Goal: Transaction & Acquisition: Purchase product/service

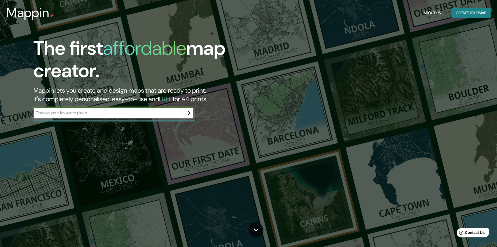
click at [89, 114] on input "text" at bounding box center [108, 113] width 150 height 6
type input "lurin"
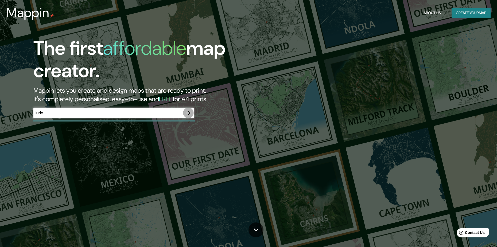
click at [190, 113] on icon "button" at bounding box center [188, 113] width 4 height 4
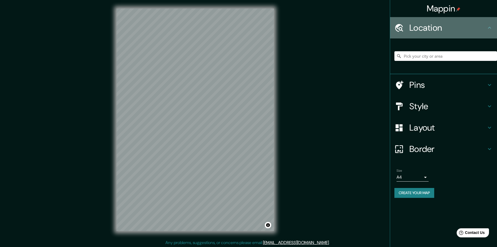
click at [443, 30] on h4 "Location" at bounding box center [448, 27] width 77 height 11
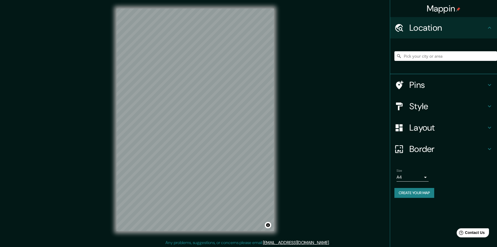
click at [490, 29] on icon at bounding box center [490, 28] width 6 height 6
click at [450, 58] on input "Pick your city or area" at bounding box center [446, 56] width 103 height 10
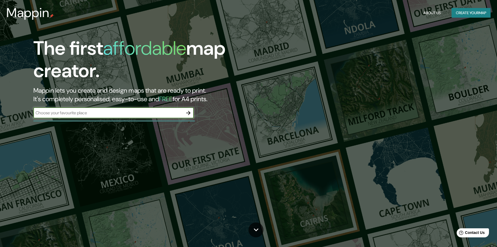
click at [144, 110] on input "text" at bounding box center [108, 113] width 150 height 6
type input "[URL][DOMAIN_NAME][PERSON_NAME]"
click at [191, 115] on icon "button" at bounding box center [188, 113] width 6 height 6
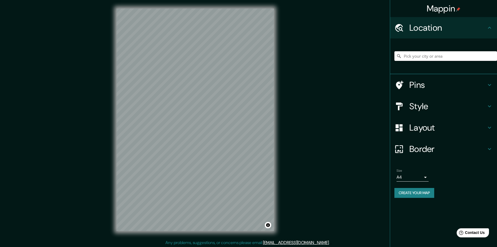
click at [427, 56] on input "Pick your city or area" at bounding box center [446, 56] width 103 height 10
paste input "[URL][DOMAIN_NAME][PERSON_NAME]"
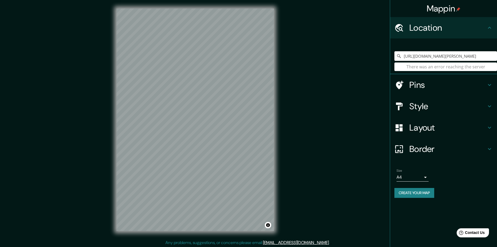
click at [428, 56] on input "[URL][DOMAIN_NAME][PERSON_NAME]" at bounding box center [446, 56] width 103 height 10
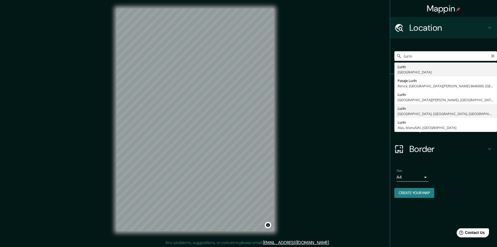
type input "Lurin, [GEOGRAPHIC_DATA], [GEOGRAPHIC_DATA], [GEOGRAPHIC_DATA]"
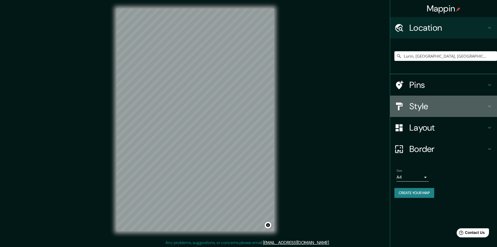
click at [444, 107] on h4 "Style" at bounding box center [448, 106] width 77 height 11
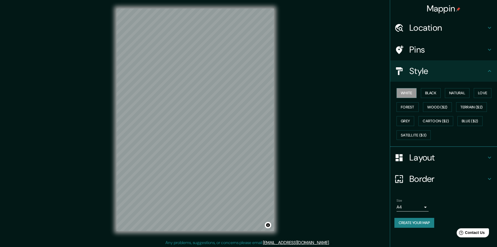
click at [432, 86] on div "White Black Natural Love Forest Wood ($2) Terrain ($2) Grey Cartoon ($2) Blue (…" at bounding box center [446, 114] width 103 height 56
click at [434, 91] on button "Black" at bounding box center [431, 93] width 20 height 10
click at [453, 95] on button "Natural" at bounding box center [457, 93] width 25 height 10
click at [473, 93] on div "White Black Natural Love Forest Wood ($2) Terrain ($2) Grey Cartoon ($2) Blue (…" at bounding box center [446, 114] width 103 height 56
click at [475, 93] on button "Love" at bounding box center [483, 93] width 18 height 10
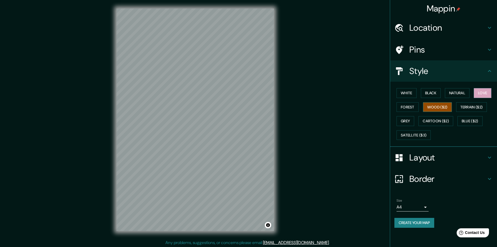
click at [443, 107] on button "Wood ($2)" at bounding box center [437, 107] width 29 height 10
click at [409, 107] on button "Forest" at bounding box center [408, 107] width 22 height 10
click at [413, 119] on button "Grey" at bounding box center [406, 121] width 18 height 10
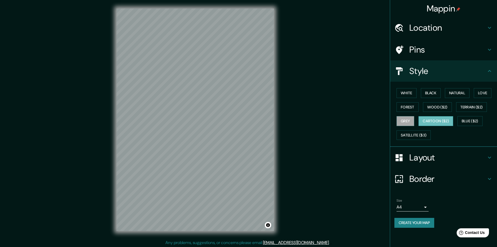
click at [431, 120] on button "Cartoon ($2)" at bounding box center [436, 121] width 35 height 10
click at [463, 120] on button "Blue ($2)" at bounding box center [470, 121] width 25 height 10
click at [415, 91] on button "White" at bounding box center [407, 93] width 20 height 10
click at [429, 95] on button "Black" at bounding box center [431, 93] width 20 height 10
click at [429, 157] on h4 "Layout" at bounding box center [448, 157] width 77 height 11
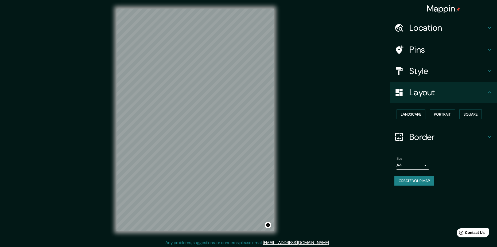
click at [433, 140] on h4 "Border" at bounding box center [448, 137] width 77 height 11
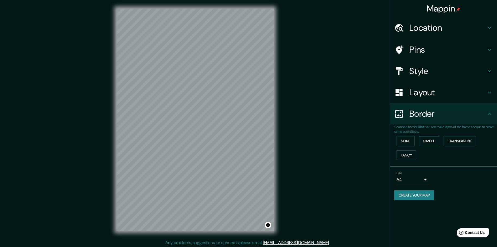
click at [424, 143] on button "Simple" at bounding box center [429, 141] width 20 height 10
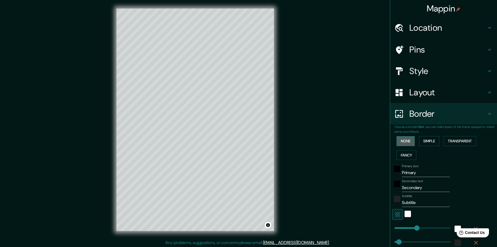
click at [408, 140] on button "None" at bounding box center [406, 141] width 18 height 10
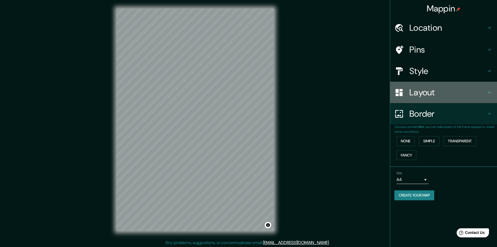
drag, startPoint x: 405, startPoint y: 96, endPoint x: 411, endPoint y: 84, distance: 13.4
click at [406, 95] on div at bounding box center [402, 92] width 15 height 9
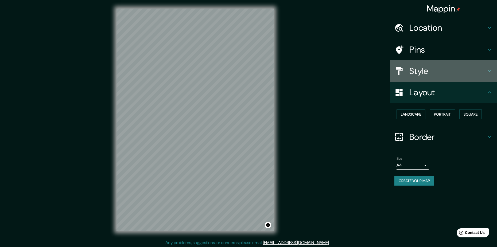
click at [412, 74] on h4 "Style" at bounding box center [448, 71] width 77 height 11
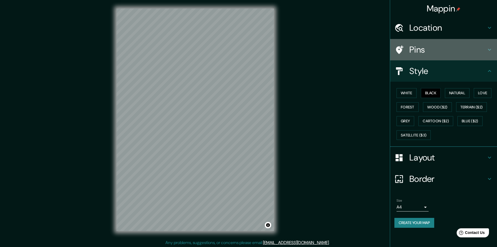
click at [415, 44] on div "Pins" at bounding box center [443, 49] width 107 height 21
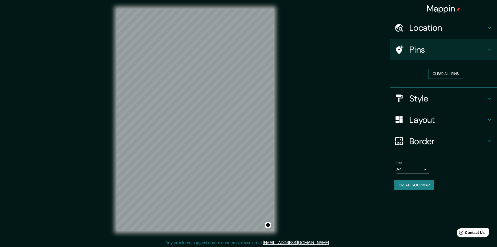
click at [427, 98] on h4 "Style" at bounding box center [448, 98] width 77 height 11
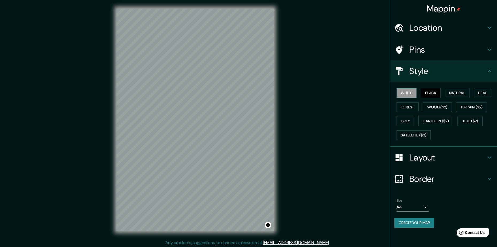
click at [403, 95] on button "White" at bounding box center [407, 93] width 20 height 10
click at [449, 93] on button "Natural" at bounding box center [457, 93] width 25 height 10
click at [476, 92] on button "Love" at bounding box center [483, 93] width 18 height 10
click at [429, 92] on button "Black" at bounding box center [431, 93] width 20 height 10
click at [277, 207] on div "© Mapbox © OpenStreetMap Improve this map" at bounding box center [195, 120] width 175 height 240
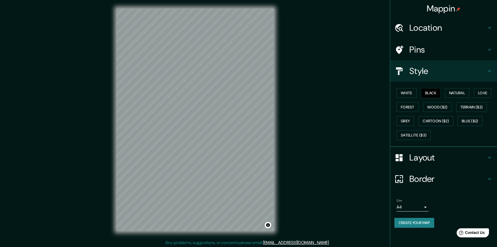
click at [420, 55] on h4 "Pins" at bounding box center [448, 49] width 77 height 11
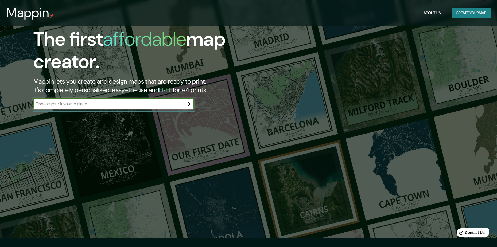
scroll to position [7, 0]
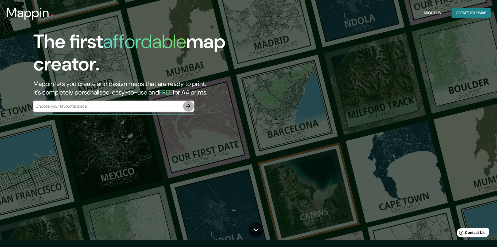
click at [188, 105] on icon "button" at bounding box center [188, 106] width 6 height 6
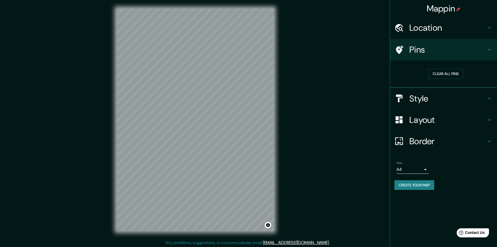
click at [422, 26] on h4 "Location" at bounding box center [448, 27] width 77 height 11
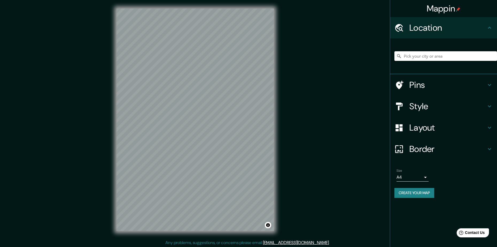
click at [425, 57] on input "Pick your city or area" at bounding box center [446, 56] width 103 height 10
click at [408, 59] on input "l" at bounding box center [446, 56] width 103 height 10
paste input "<iframe src="[URL][DOMAIN_NAME]" width="600" height="450" style="border:0;" all…"
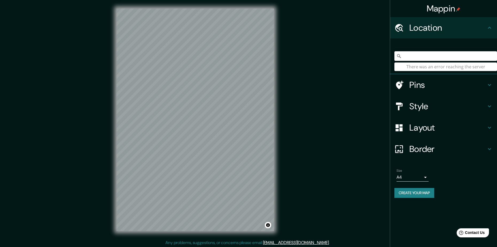
click at [431, 56] on input "l<iframe src="[URL][DOMAIN_NAME]" width="600" height="450" style="border:0;" al…" at bounding box center [446, 56] width 103 height 10
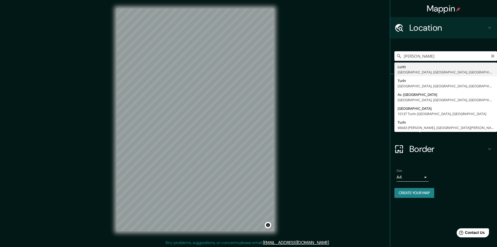
type input "Lurin, [GEOGRAPHIC_DATA], [GEOGRAPHIC_DATA], [GEOGRAPHIC_DATA]"
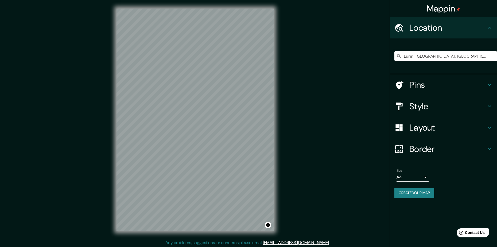
click at [414, 176] on body "Mappin Location [GEOGRAPHIC_DATA], [GEOGRAPHIC_DATA], [GEOGRAPHIC_DATA], [GEOGR…" at bounding box center [248, 123] width 497 height 247
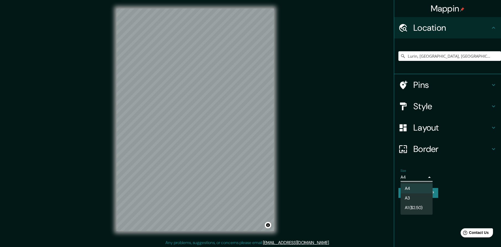
click at [417, 206] on li "A1 ($2.50)" at bounding box center [417, 208] width 32 height 10
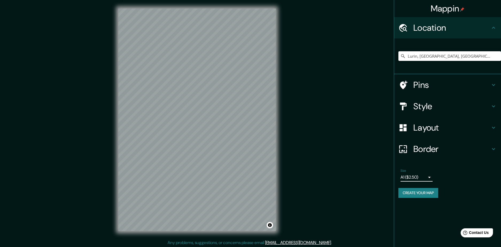
click at [415, 176] on body "Mappin Location [GEOGRAPHIC_DATA], [GEOGRAPHIC_DATA], [GEOGRAPHIC_DATA], [GEOGR…" at bounding box center [250, 123] width 501 height 247
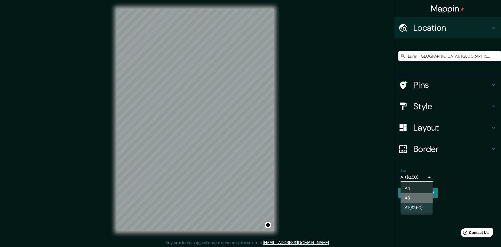
click at [420, 195] on li "A3" at bounding box center [417, 199] width 32 height 10
type input "a4"
click at [417, 180] on body "Mappin Location [GEOGRAPHIC_DATA], [GEOGRAPHIC_DATA], [GEOGRAPHIC_DATA], [GEOGR…" at bounding box center [250, 123] width 501 height 247
click at [420, 155] on div at bounding box center [250, 123] width 501 height 247
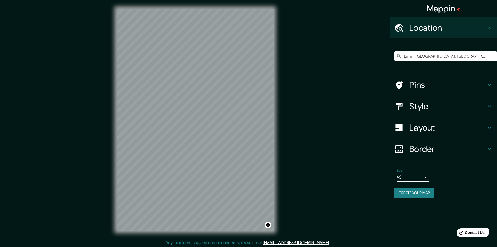
click at [436, 151] on h4 "Border" at bounding box center [448, 149] width 77 height 11
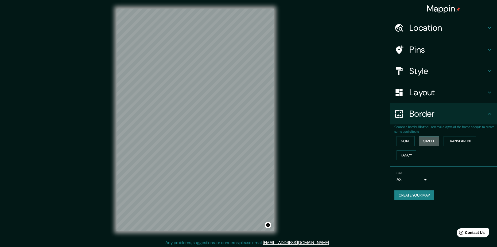
click at [428, 140] on button "Simple" at bounding box center [429, 141] width 20 height 10
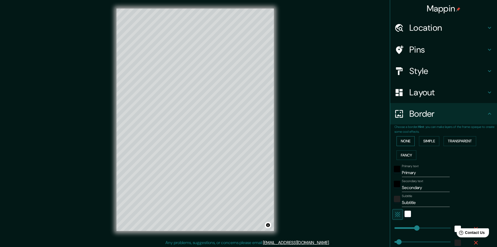
click at [408, 142] on button "None" at bounding box center [406, 141] width 18 height 10
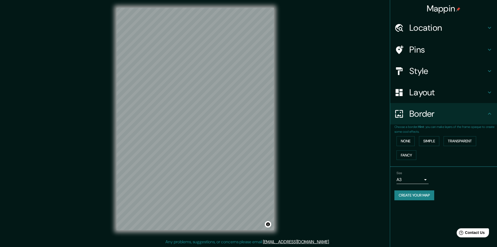
scroll to position [1, 0]
click at [414, 192] on button "Create your map" at bounding box center [415, 196] width 40 height 10
click at [270, 224] on button "Toggle attribution" at bounding box center [268, 224] width 6 height 6
click at [394, 190] on li "Size A3 a4 Create your map" at bounding box center [443, 187] width 107 height 40
click at [401, 193] on button "Create your map" at bounding box center [415, 196] width 40 height 10
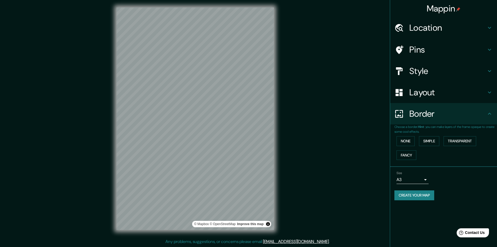
click at [424, 34] on div "Location" at bounding box center [443, 27] width 107 height 21
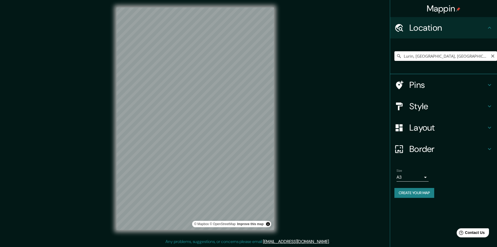
click at [419, 57] on input "Lurin, [GEOGRAPHIC_DATA], [GEOGRAPHIC_DATA], [GEOGRAPHIC_DATA]" at bounding box center [446, 56] width 103 height 10
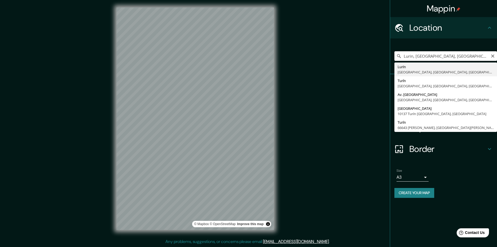
type input "Lurin, Liperma, [GEOGRAPHIC_DATA], [GEOGRAPHIC_DATA]"
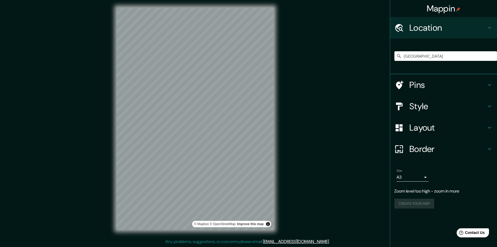
type input "[GEOGRAPHIC_DATA]"
click at [422, 106] on h4 "Style" at bounding box center [448, 106] width 77 height 11
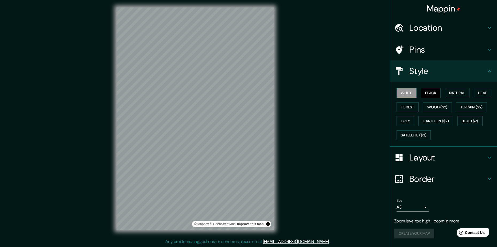
click at [412, 92] on button "White" at bounding box center [407, 93] width 20 height 10
click at [444, 90] on div "White Black Natural Love Forest Wood ($2) Terrain ($2) Grey Cartoon ($2) Blue (…" at bounding box center [446, 114] width 103 height 56
click at [447, 93] on button "Natural" at bounding box center [457, 93] width 25 height 10
click at [470, 93] on div "White Black Natural Love Forest Wood ($2) Terrain ($2) Grey Cartoon ($2) Blue (…" at bounding box center [446, 114] width 103 height 56
click at [429, 92] on button "Black" at bounding box center [431, 93] width 20 height 10
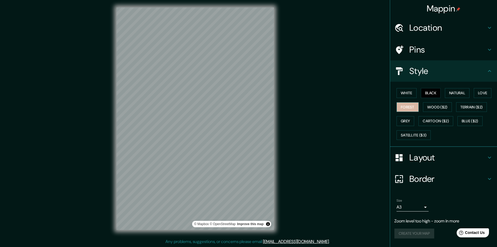
click at [411, 103] on button "Forest" at bounding box center [408, 107] width 22 height 10
click at [441, 106] on button "Wood ($2)" at bounding box center [437, 107] width 29 height 10
click at [462, 111] on button "Terrain ($2)" at bounding box center [471, 107] width 31 height 10
click at [411, 126] on button "Grey" at bounding box center [406, 121] width 18 height 10
click at [429, 121] on button "Cartoon ($2)" at bounding box center [436, 121] width 35 height 10
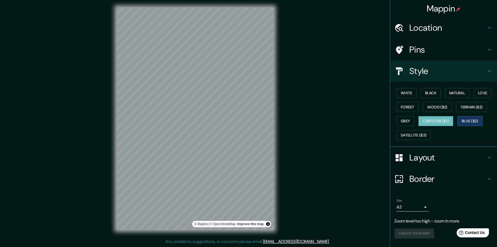
click at [469, 121] on button "Blue ($2)" at bounding box center [470, 121] width 25 height 10
click at [420, 133] on button "Satellite ($3)" at bounding box center [414, 135] width 34 height 10
